Goal: Find contact information

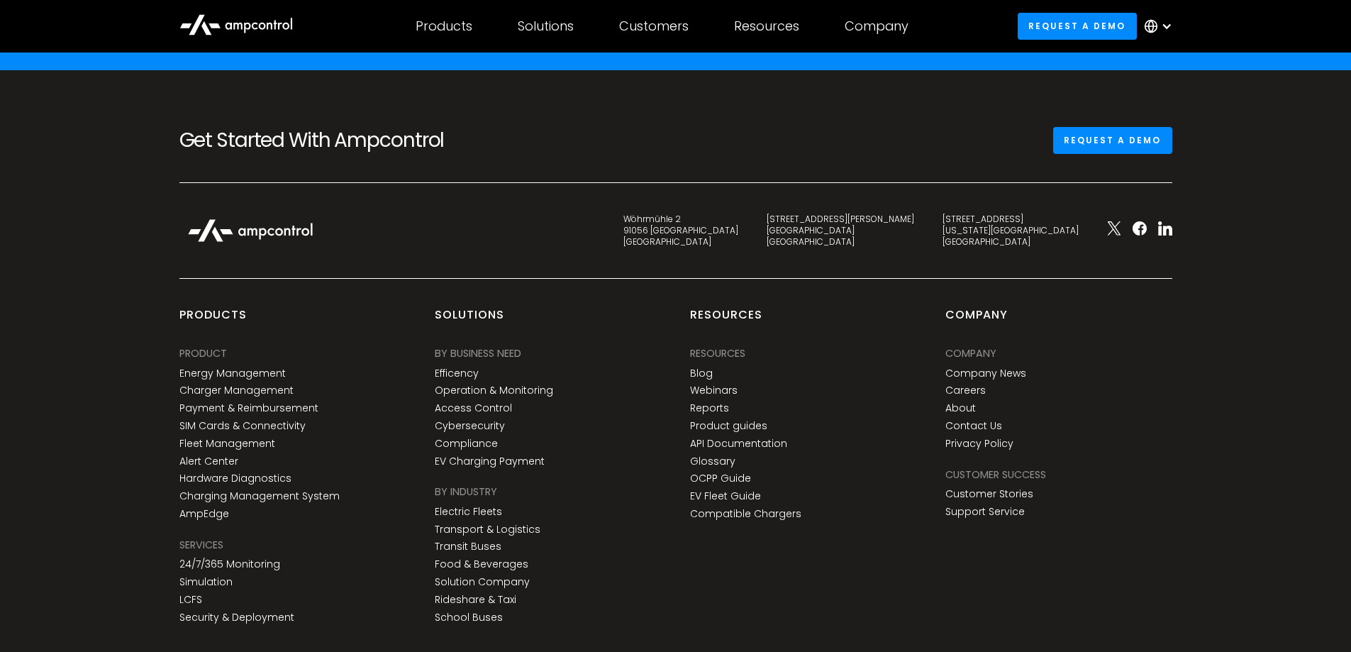
scroll to position [5112, 0]
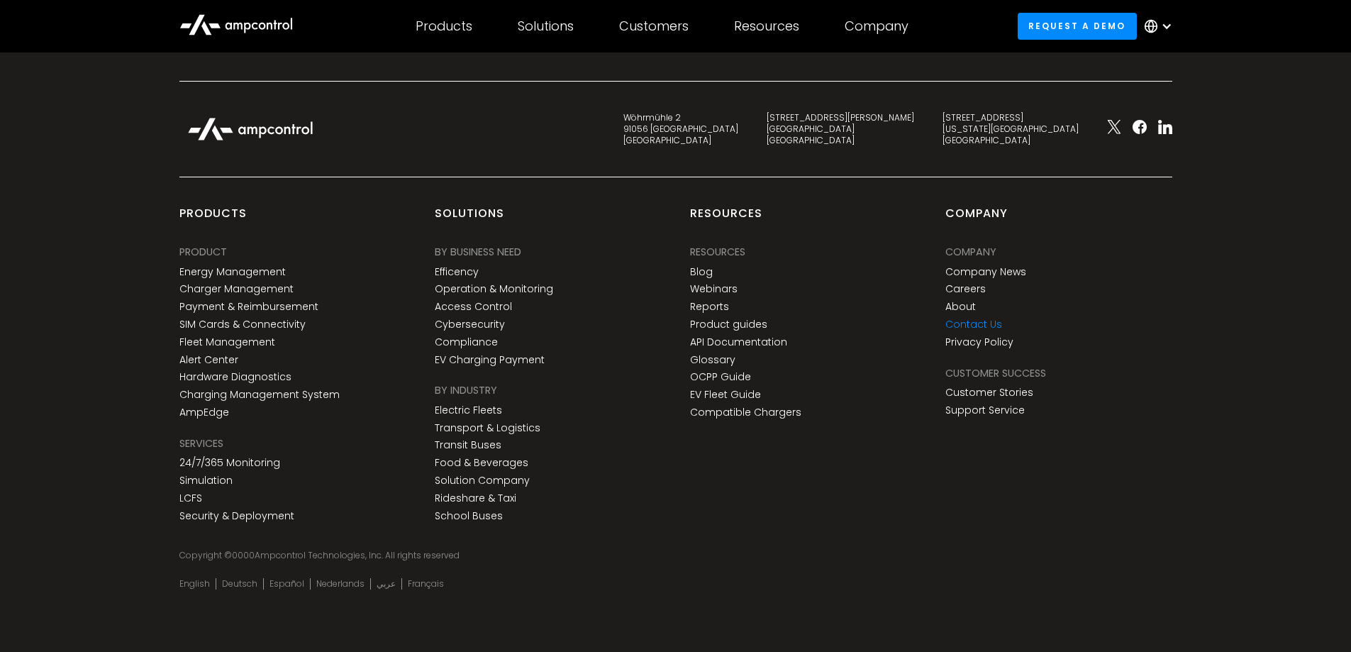
click at [984, 327] on link "Contact Us" at bounding box center [973, 324] width 57 height 12
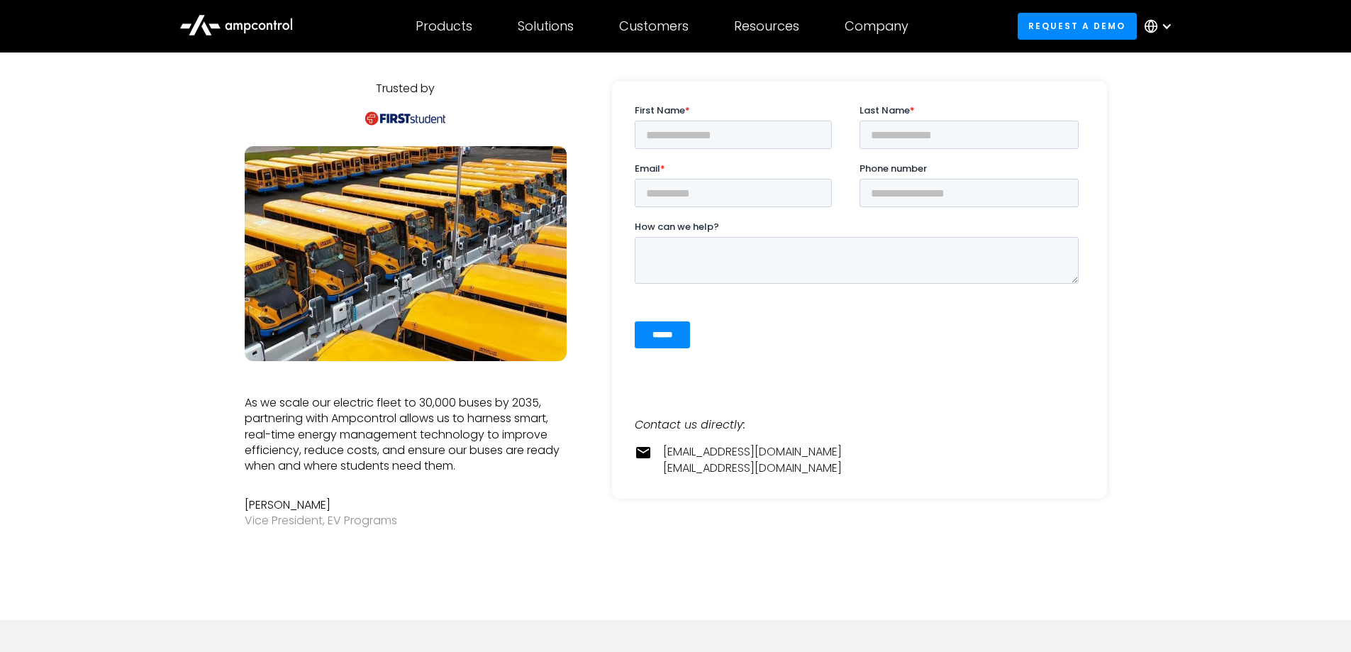
scroll to position [284, 0]
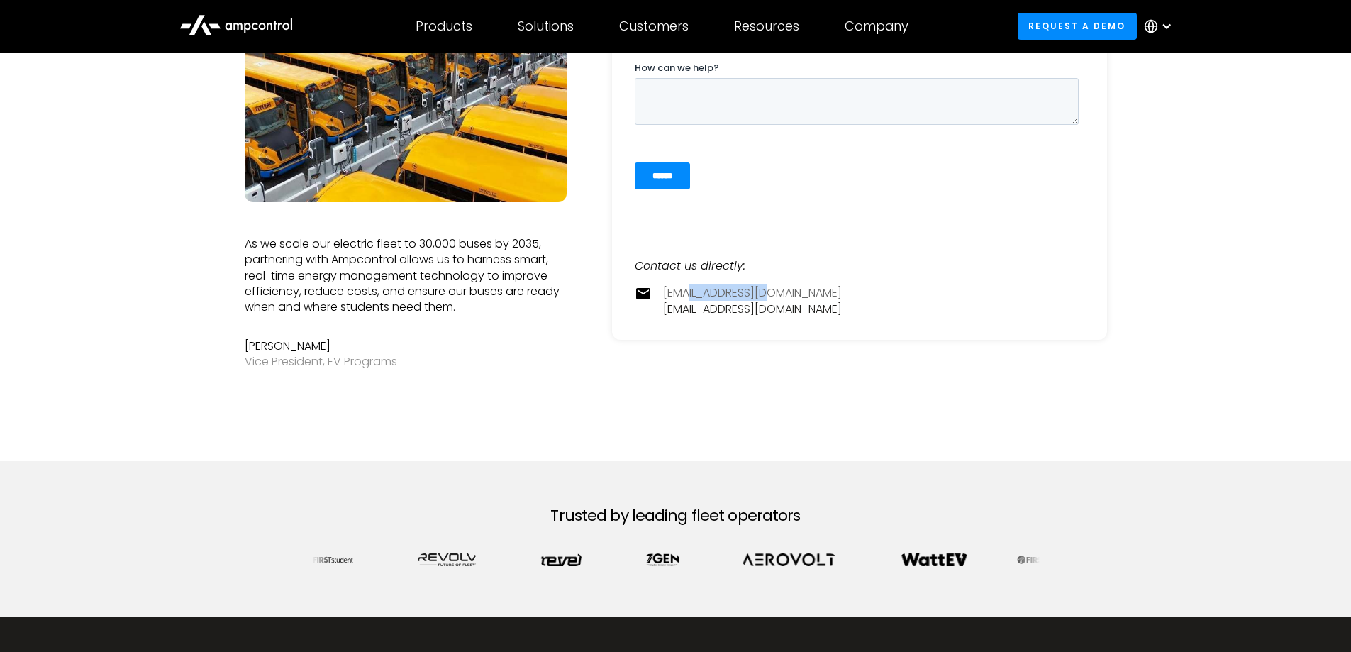
drag, startPoint x: 779, startPoint y: 306, endPoint x: 686, endPoint y: 295, distance: 92.8
click at [686, 295] on div "contact@ampcontrol.io pr@ampcontrol.io" at bounding box center [752, 301] width 179 height 32
click at [716, 367] on div "Trusted by As we scale our electric fleet to 30,000 buses by 2035, partnering w…" at bounding box center [676, 146] width 862 height 550
drag, startPoint x: 776, startPoint y: 314, endPoint x: 665, endPoint y: 292, distance: 113.5
click at [665, 292] on div "contact@ampcontrol.io pr@ampcontrol.io" at bounding box center [752, 301] width 179 height 32
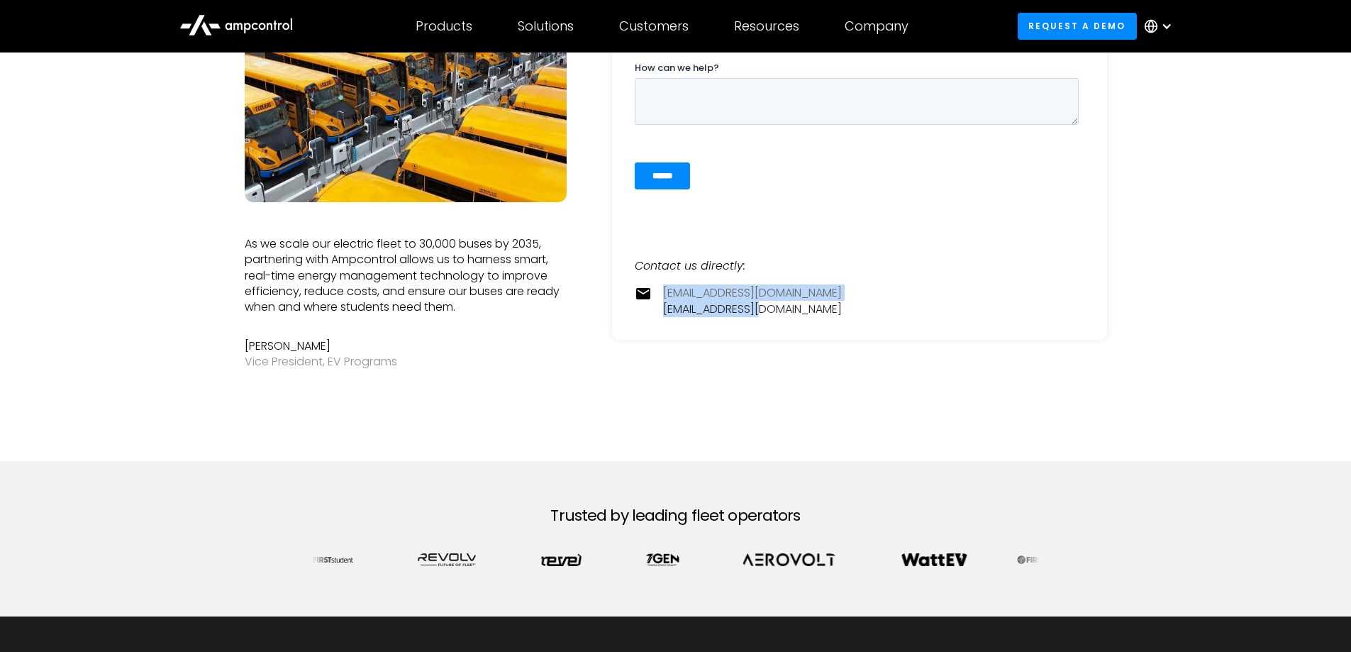
copy div "contact@ampcontrol.io pr@ampcontrol.io"
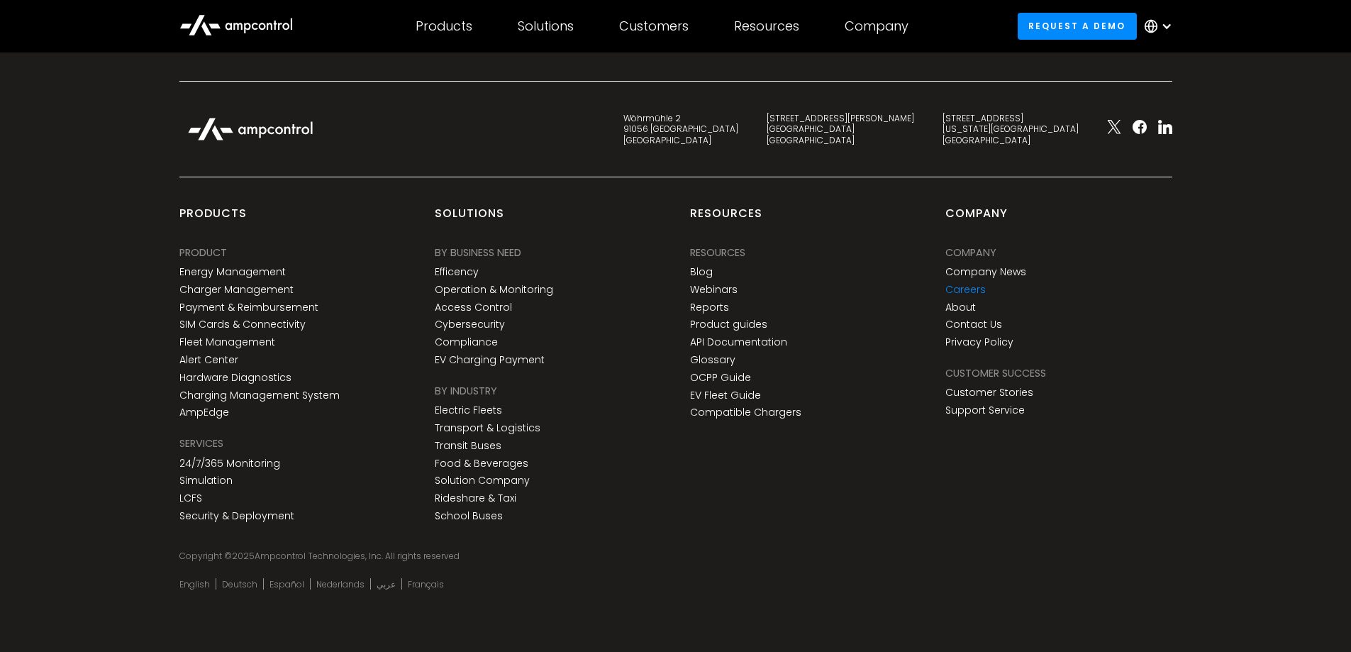
scroll to position [0, 0]
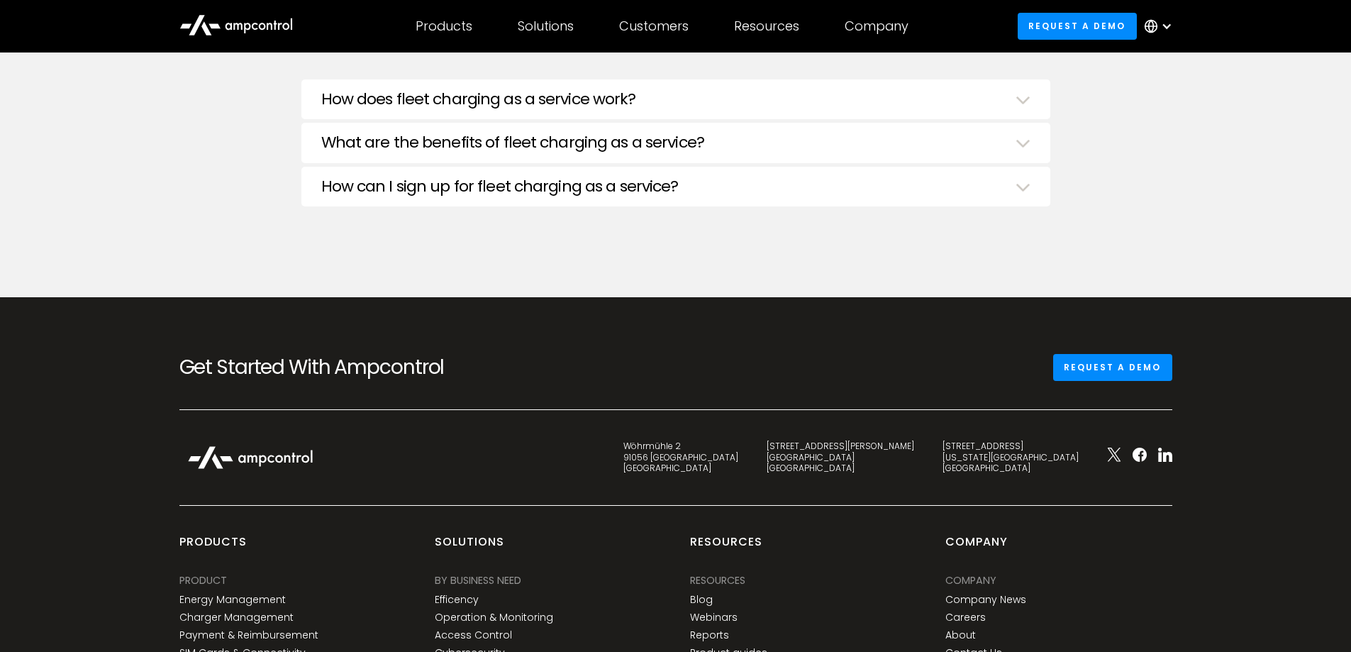
scroll to position [4964, 0]
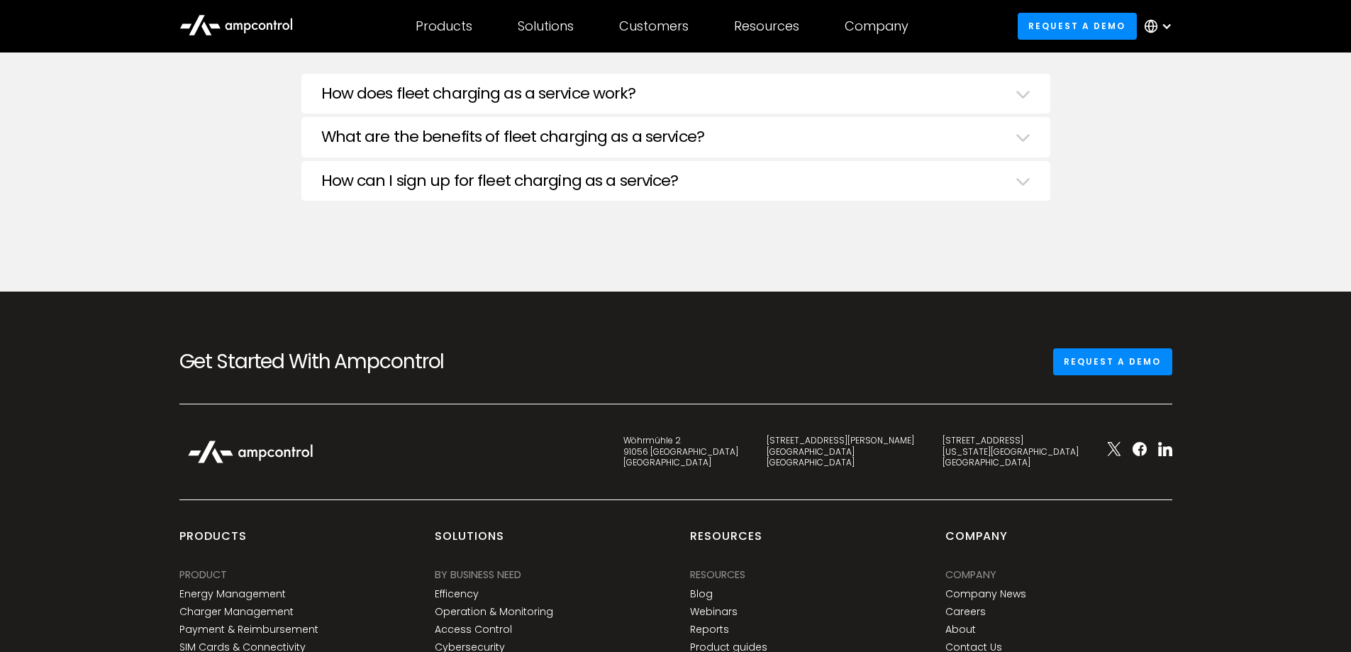
drag, startPoint x: 1121, startPoint y: 447, endPoint x: 1067, endPoint y: 404, distance: 70.1
click at [1067, 404] on div at bounding box center [675, 404] width 993 height 1
